Goal: Task Accomplishment & Management: Complete application form

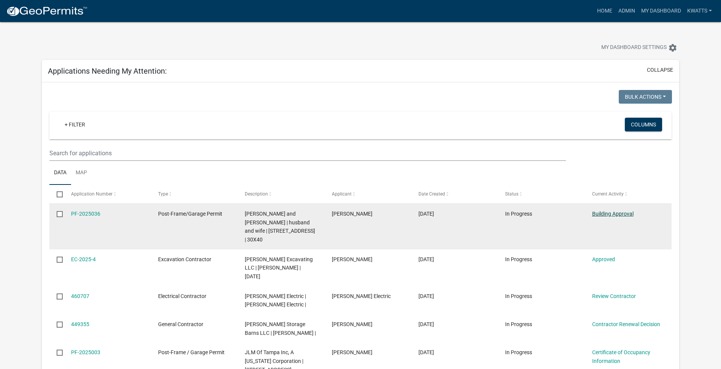
click at [609, 212] on link "Building Approval" at bounding box center [612, 214] width 41 height 6
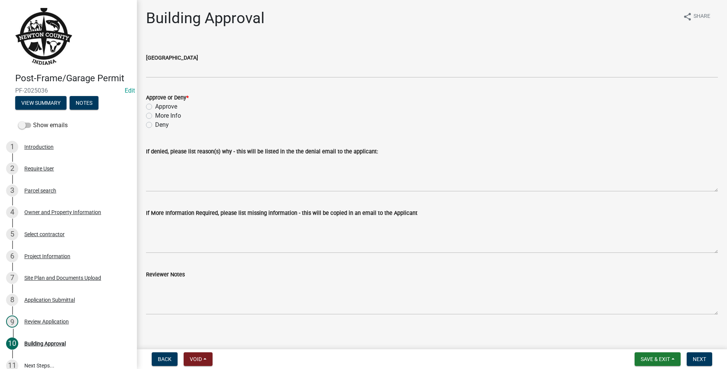
click at [144, 65] on div "[GEOGRAPHIC_DATA]" at bounding box center [431, 60] width 583 height 35
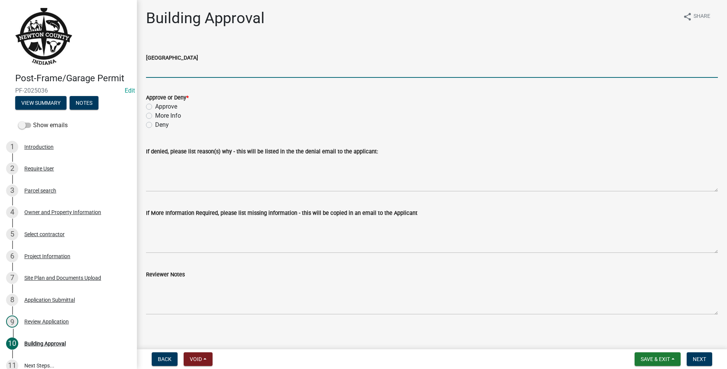
click at [152, 66] on input "[GEOGRAPHIC_DATA]" at bounding box center [431, 70] width 571 height 16
type input "AG"
click at [152, 104] on div "Approve" at bounding box center [431, 106] width 571 height 9
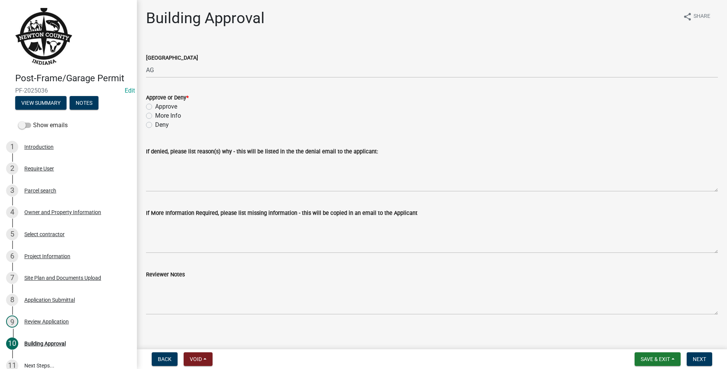
click at [155, 106] on label "Approve" at bounding box center [166, 106] width 22 height 9
click at [155, 106] on input "Approve" at bounding box center [157, 104] width 5 height 5
radio input "true"
click at [703, 357] on span "Next" at bounding box center [698, 359] width 13 height 6
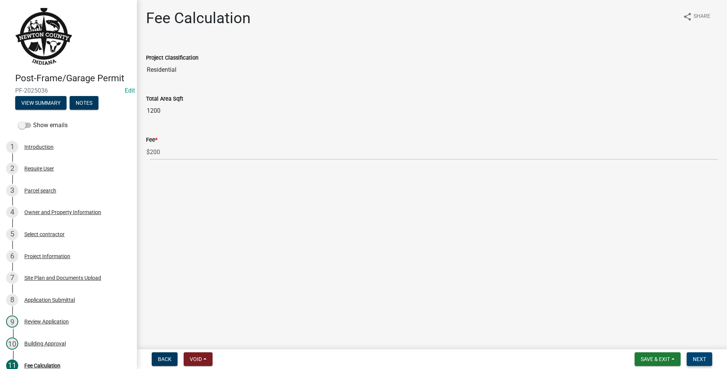
click at [696, 360] on span "Next" at bounding box center [698, 359] width 13 height 6
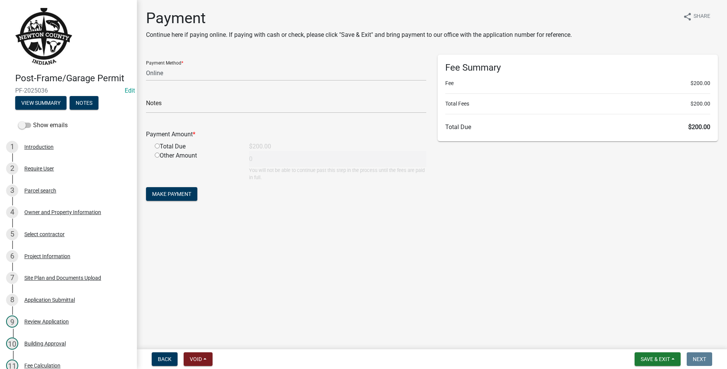
drag, startPoint x: 235, startPoint y: 56, endPoint x: 231, endPoint y: 59, distance: 5.4
click at [233, 57] on div "Payment Method * Credit Card POS Check Cash Online" at bounding box center [286, 68] width 280 height 26
click at [217, 78] on select "Credit Card POS Check Cash Online" at bounding box center [286, 73] width 280 height 16
click at [146, 65] on select "Credit Card POS Check Cash Online" at bounding box center [286, 73] width 280 height 16
click at [214, 76] on select "Credit Card POS Check Cash Online" at bounding box center [286, 73] width 280 height 16
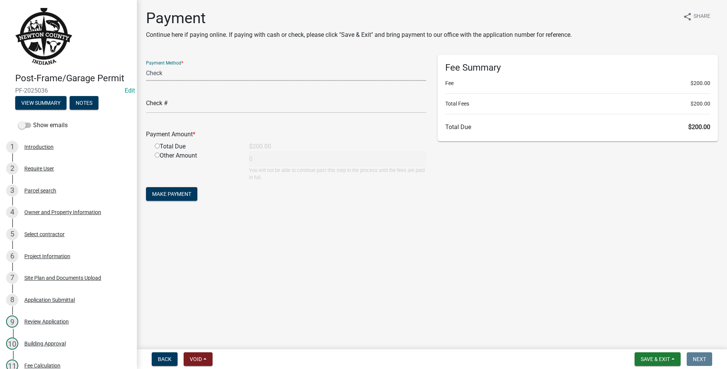
select select "2: 1"
click at [146, 65] on select "Credit Card POS Check Cash Online" at bounding box center [286, 73] width 280 height 16
click at [155, 147] on input "radio" at bounding box center [157, 146] width 5 height 5
radio input "true"
type input "200"
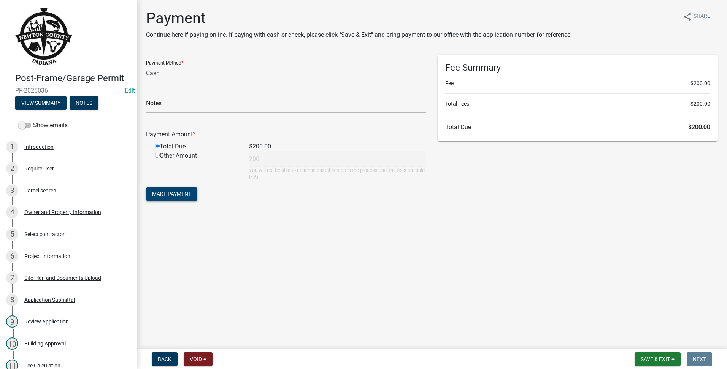
click at [173, 199] on button "Make Payment" at bounding box center [171, 194] width 51 height 14
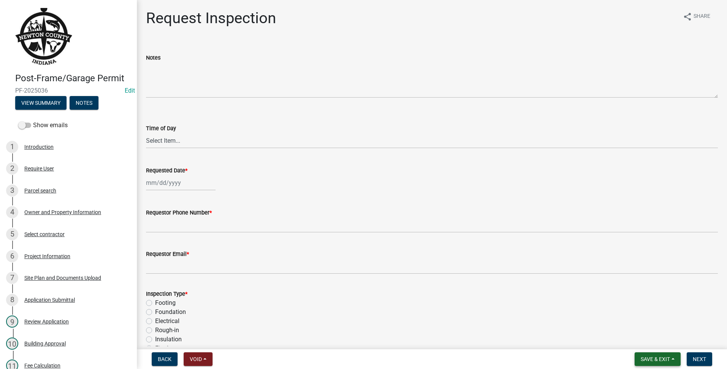
click at [647, 360] on span "Save & Exit" at bounding box center [654, 359] width 29 height 6
click at [651, 339] on button "Save & Exit" at bounding box center [649, 340] width 61 height 18
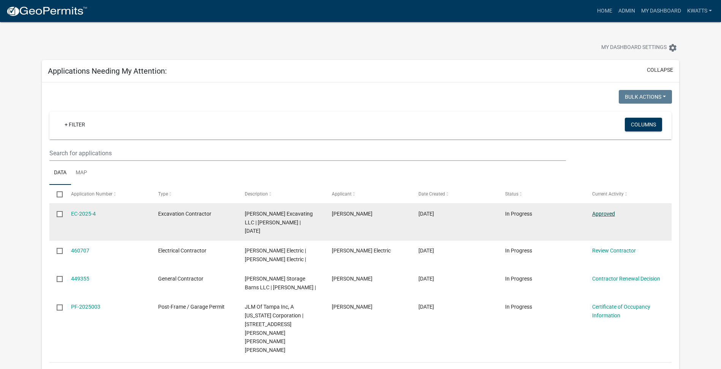
click at [606, 214] on link "Approved" at bounding box center [603, 214] width 23 height 6
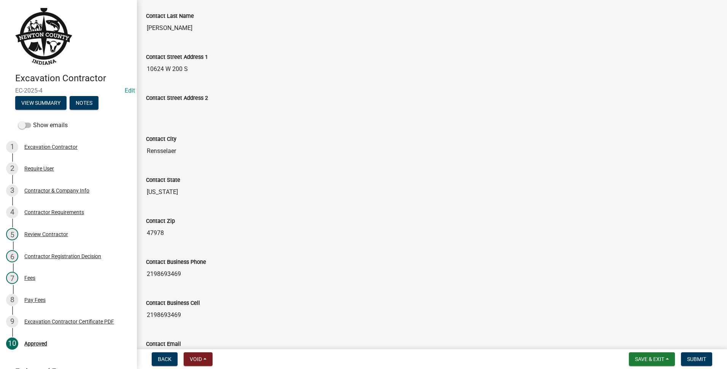
scroll to position [293, 0]
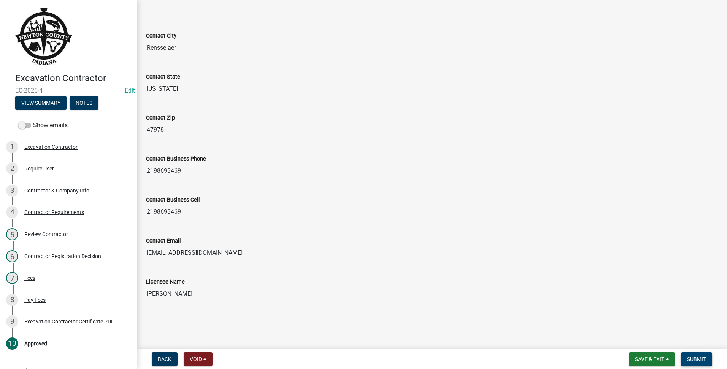
click at [693, 369] on html "Internet Explorer does NOT work with GeoPermits. Get a new browser for more sec…" at bounding box center [363, 184] width 727 height 369
click at [695, 363] on button "Submit" at bounding box center [696, 360] width 31 height 14
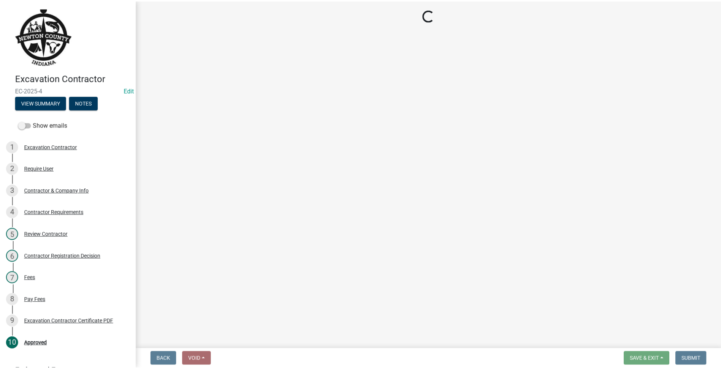
scroll to position [0, 0]
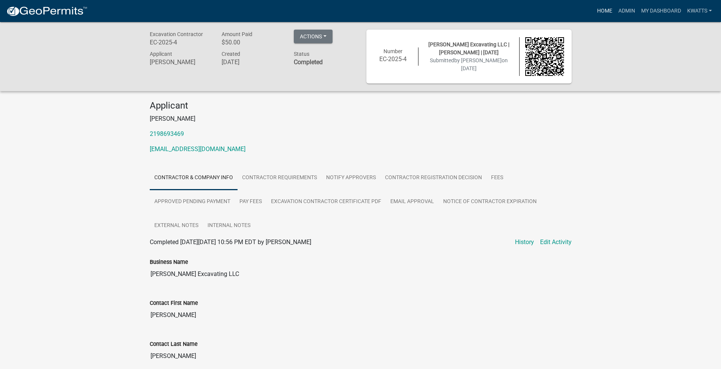
click at [597, 10] on link "Home" at bounding box center [604, 11] width 21 height 14
